Goal: Transaction & Acquisition: Obtain resource

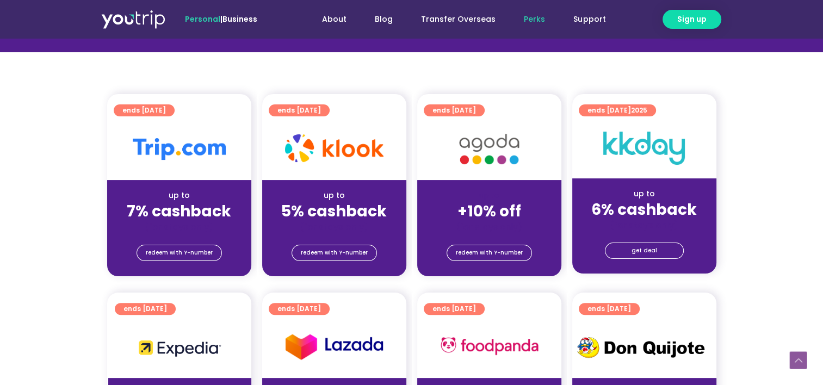
click at [191, 209] on strong "7% cashback" at bounding box center [179, 211] width 104 height 21
click at [184, 255] on span "redeem with Y-number" at bounding box center [179, 252] width 67 height 15
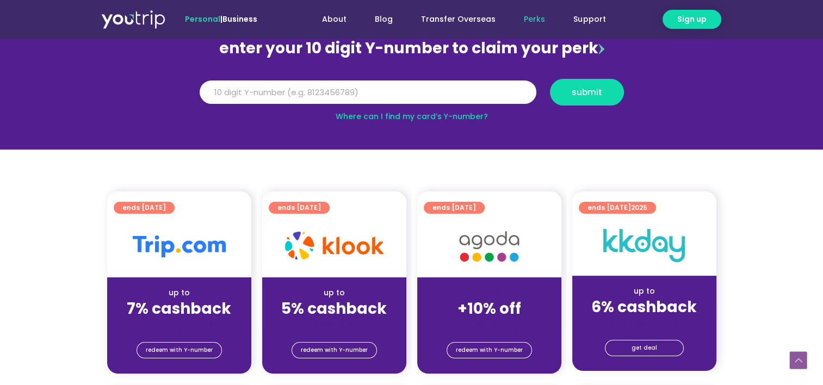
scroll to position [120, 0]
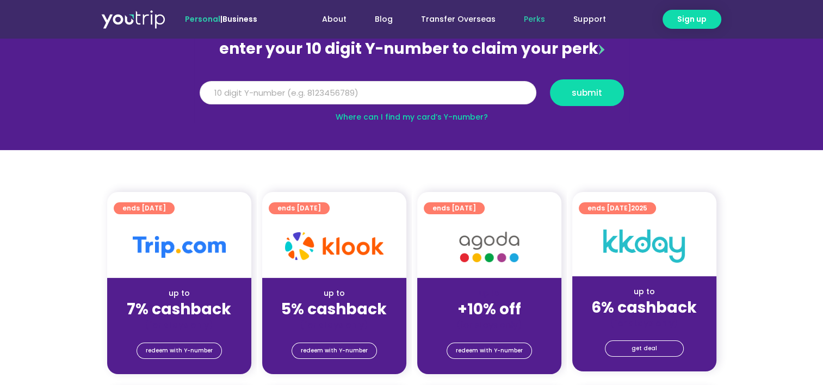
click at [354, 96] on input "Y Number" at bounding box center [368, 93] width 337 height 24
click at [359, 94] on input "Y Number" at bounding box center [368, 93] width 337 height 24
type input "8819327829"
click at [583, 105] on button "submit" at bounding box center [587, 92] width 74 height 27
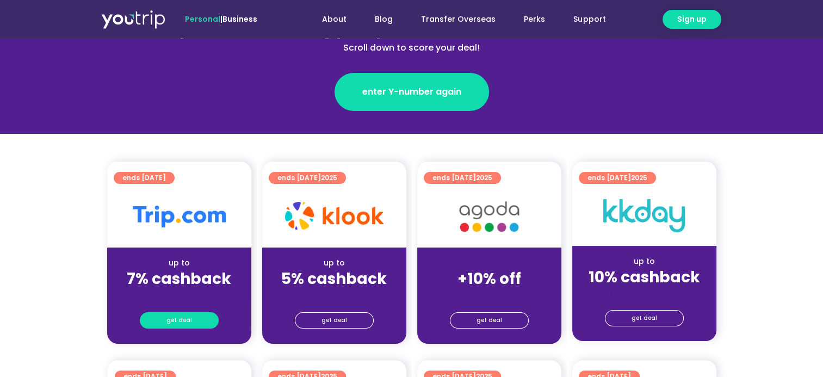
click at [198, 317] on link "get deal" at bounding box center [179, 320] width 79 height 16
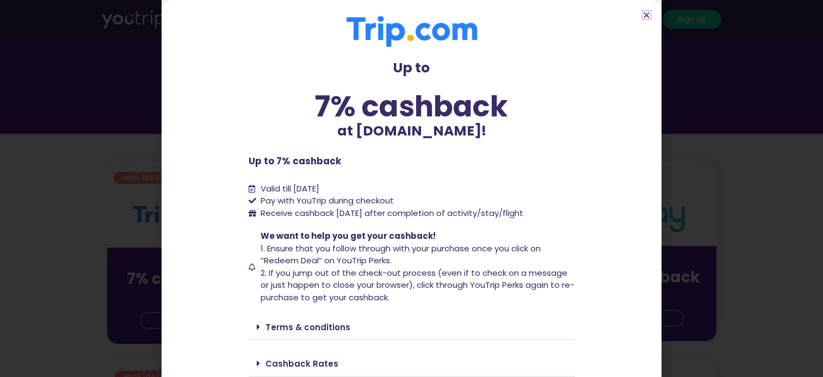
scroll to position [38, 0]
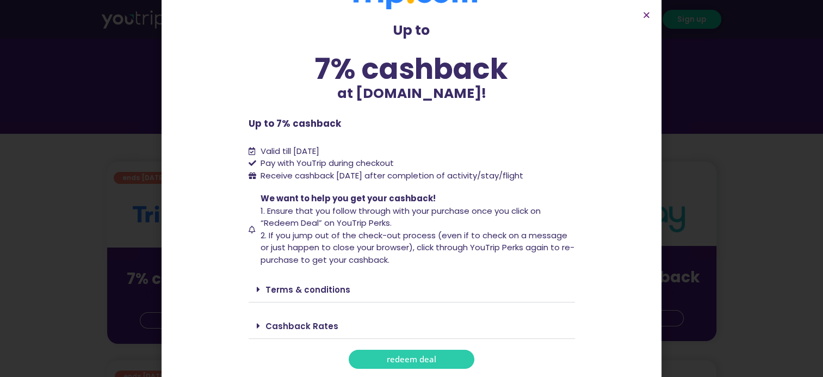
click at [312, 286] on link "Terms & conditions" at bounding box center [307, 289] width 85 height 11
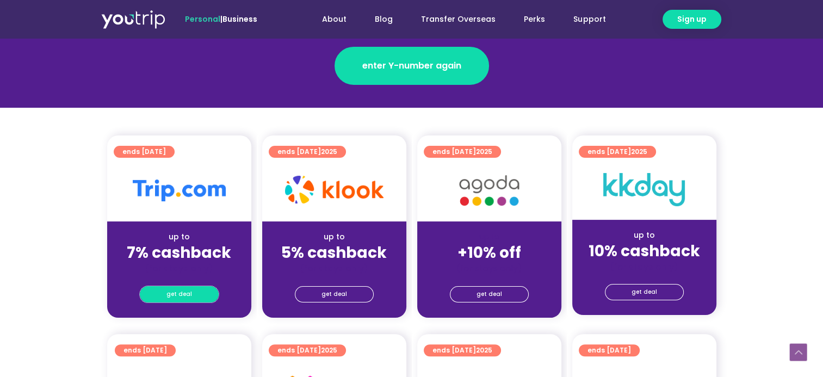
scroll to position [185, 0]
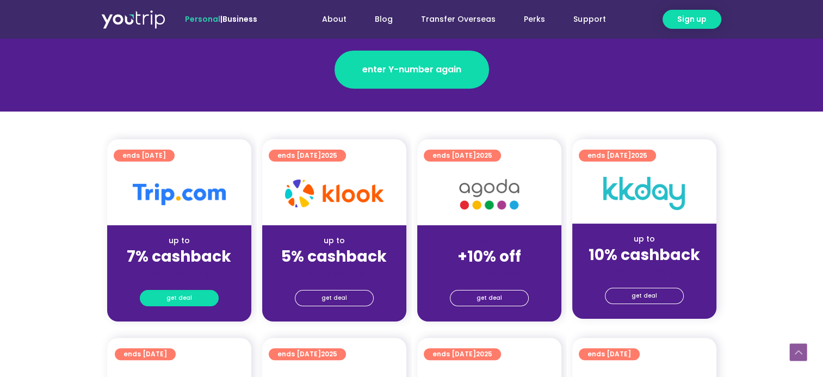
click at [194, 298] on link "get deal" at bounding box center [179, 298] width 79 height 16
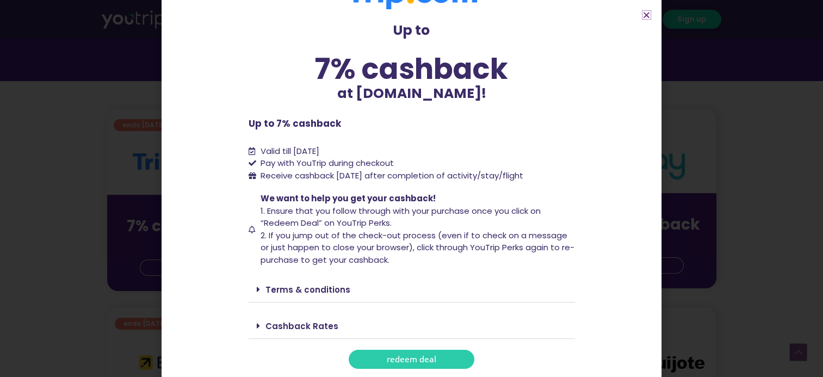
scroll to position [240, 0]
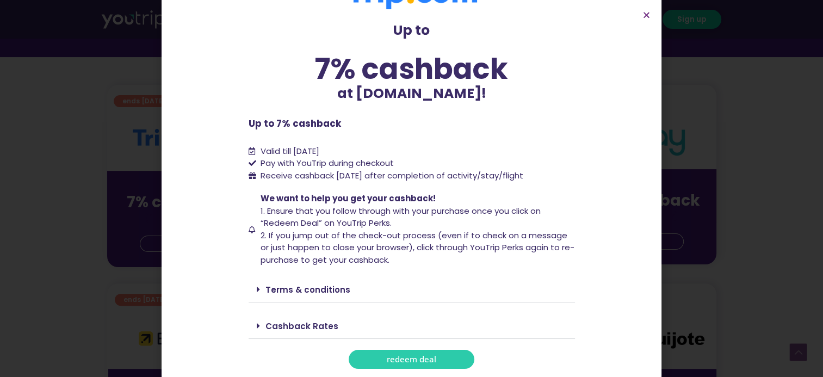
click at [305, 332] on div "Cashback Rates" at bounding box center [412, 326] width 326 height 26
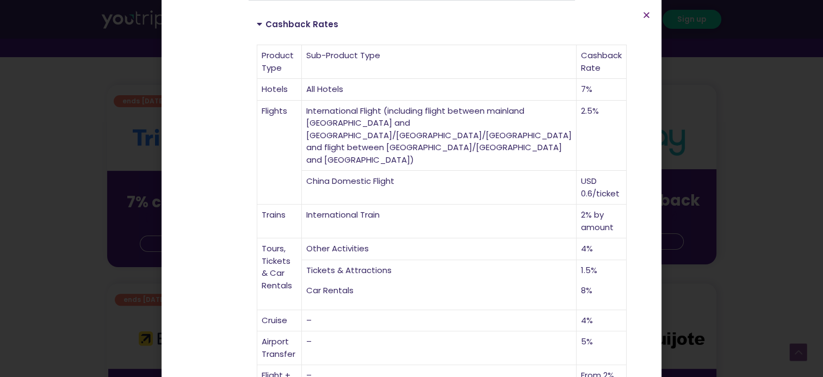
scroll to position [364, 0]
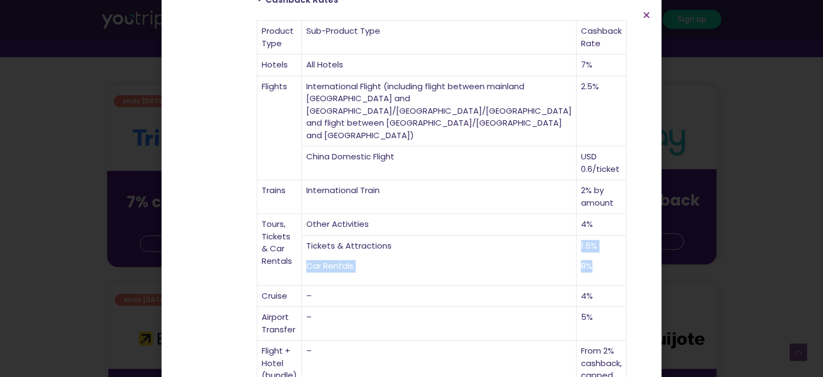
drag, startPoint x: 484, startPoint y: 241, endPoint x: 345, endPoint y: 238, distance: 138.2
click at [345, 238] on tr "Tickets & Attractions Car Rentals 1.5% 8%" at bounding box center [441, 261] width 369 height 50
drag, startPoint x: 345, startPoint y: 238, endPoint x: 579, endPoint y: 239, distance: 233.4
click at [579, 239] on section "Up to 7% cashback at [DOMAIN_NAME]! Up to 7% cashback at [DOMAIN_NAME]! Up to 7…" at bounding box center [412, 57] width 500 height 842
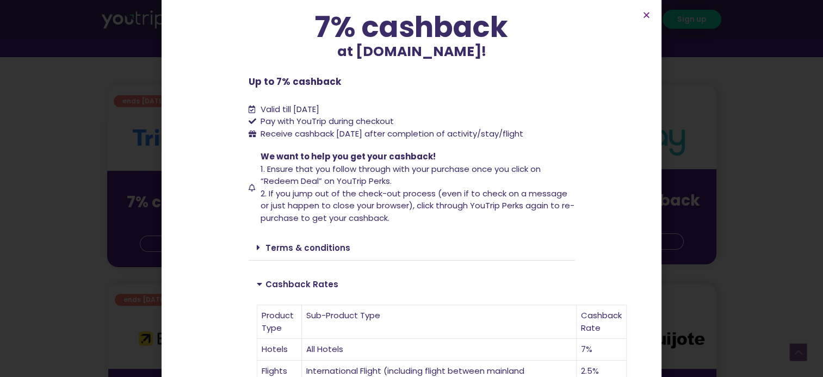
scroll to position [395, 0]
